Goal: Information Seeking & Learning: Learn about a topic

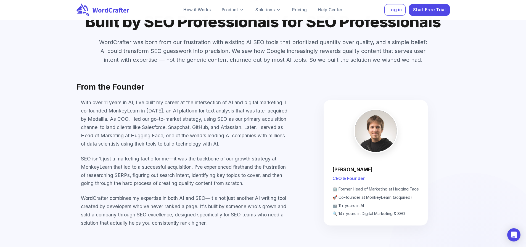
scroll to position [3617, 0]
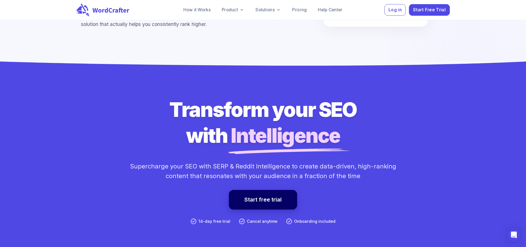
scroll to position [4018, 0]
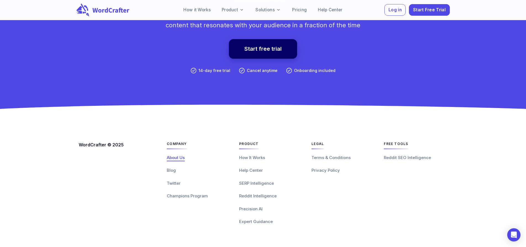
click at [176, 158] on span "About Us" at bounding box center [176, 157] width 18 height 5
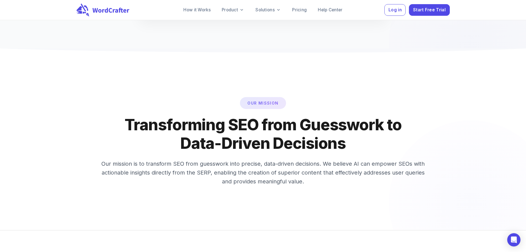
scroll to position [746, 0]
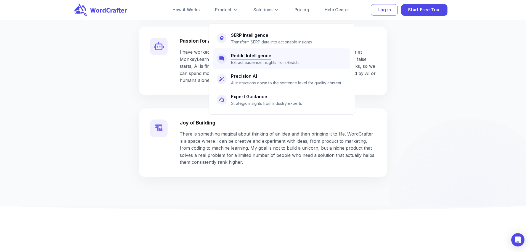
click at [240, 57] on h6 "Reddit Intelligence" at bounding box center [251, 56] width 40 height 8
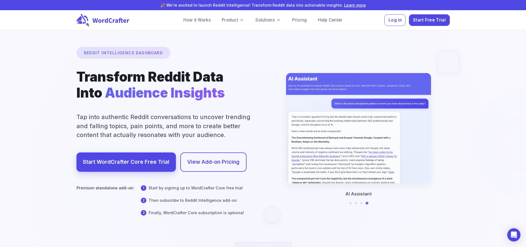
drag, startPoint x: 78, startPoint y: 82, endPoint x: 120, endPoint y: 95, distance: 44.5
click at [120, 95] on div at bounding box center [263, 182] width 1052 height 609
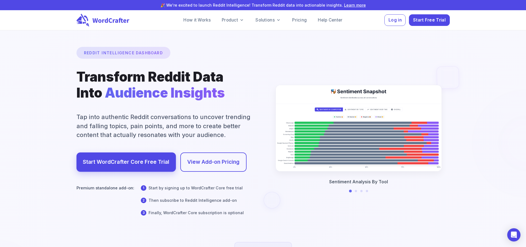
click at [86, 124] on div at bounding box center [263, 182] width 1052 height 609
drag, startPoint x: 78, startPoint y: 123, endPoint x: 132, endPoint y: 129, distance: 54.4
click at [132, 129] on div at bounding box center [263, 182] width 1052 height 609
click at [166, 134] on div at bounding box center [263, 182] width 1052 height 609
drag, startPoint x: 191, startPoint y: 137, endPoint x: 208, endPoint y: 141, distance: 17.2
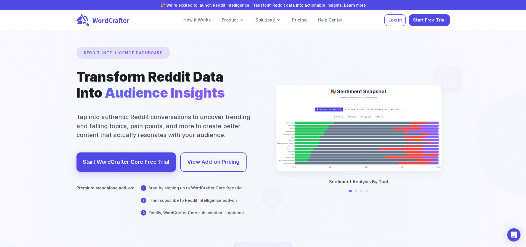
click at [192, 137] on div at bounding box center [263, 182] width 1052 height 609
drag, startPoint x: 212, startPoint y: 142, endPoint x: 173, endPoint y: 133, distance: 40.2
click at [173, 136] on div at bounding box center [263, 182] width 1052 height 609
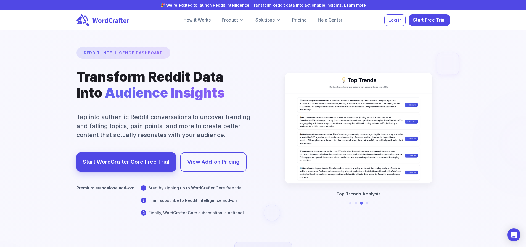
drag, startPoint x: 204, startPoint y: 144, endPoint x: 114, endPoint y: 128, distance: 91.2
click at [114, 128] on div at bounding box center [263, 182] width 1052 height 609
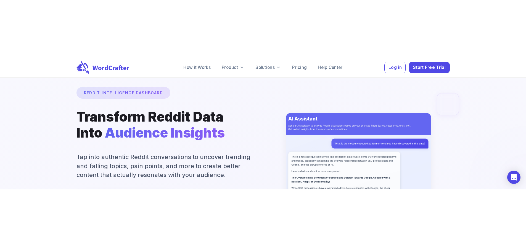
scroll to position [28, 0]
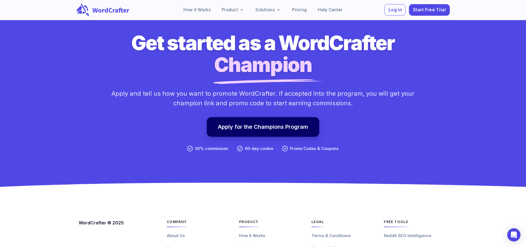
scroll to position [1786, 0]
